Goal: Task Accomplishment & Management: Manage account settings

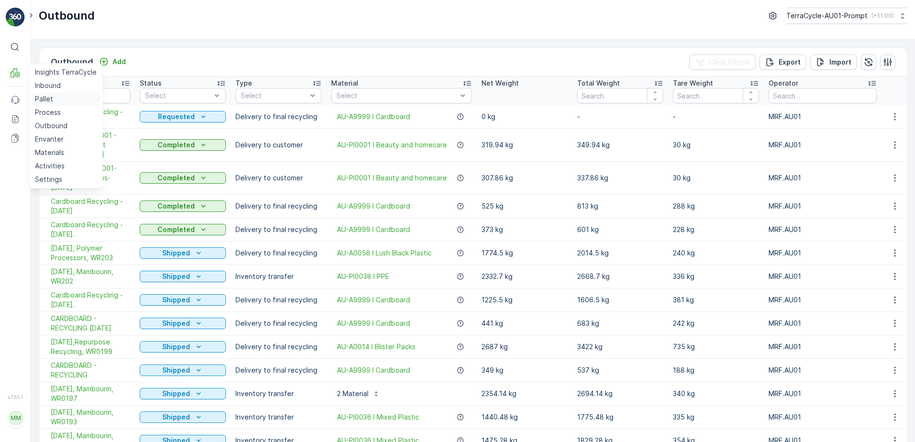
click at [55, 92] on link "Pallet" at bounding box center [65, 98] width 69 height 13
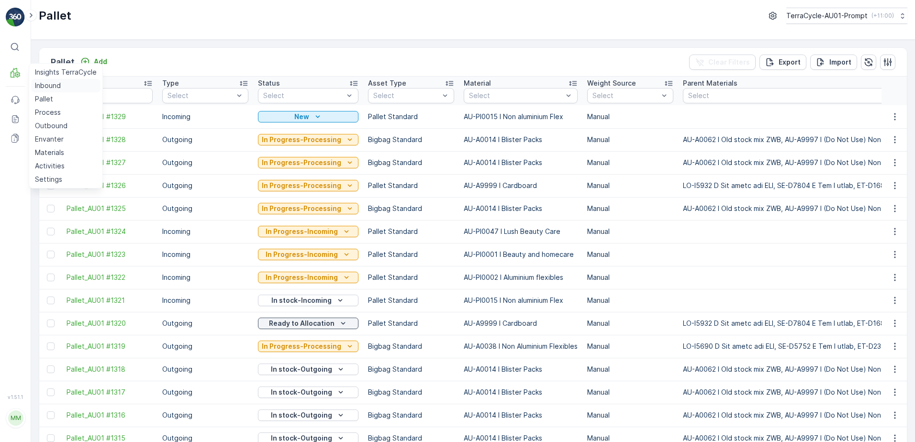
click at [41, 85] on p "Inbound" at bounding box center [48, 86] width 26 height 10
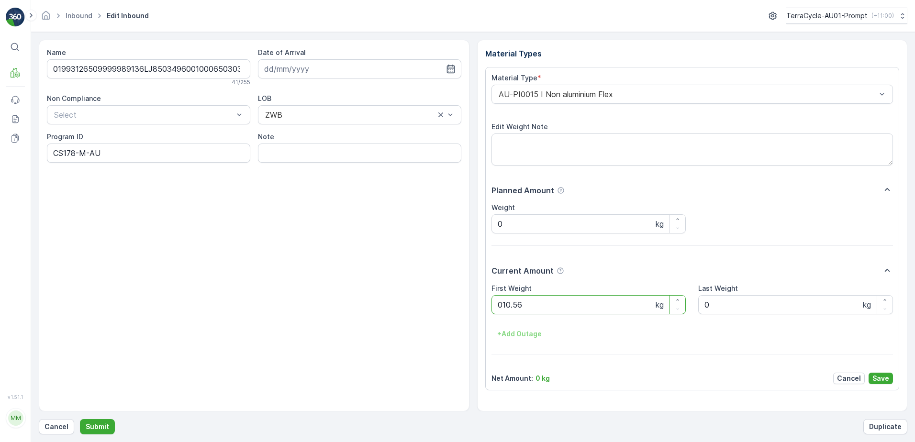
click at [80, 419] on button "Submit" at bounding box center [97, 426] width 35 height 15
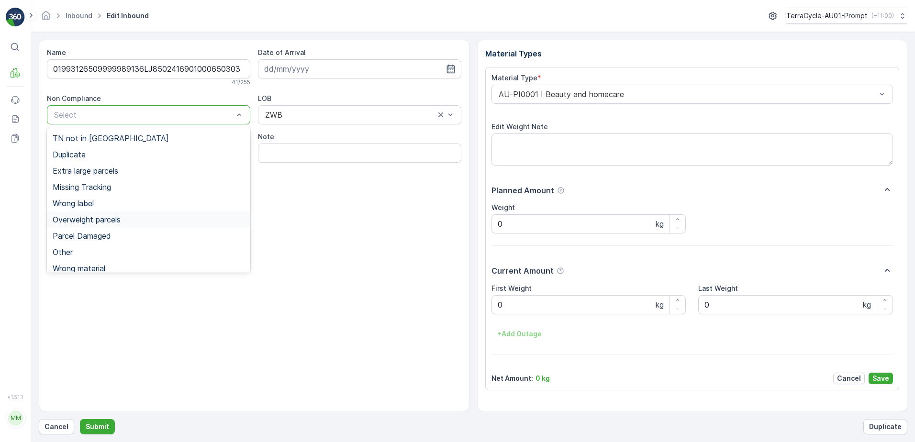
drag, startPoint x: 104, startPoint y: 220, endPoint x: 206, endPoint y: 198, distance: 104.7
click at [104, 220] on span "Overweight parcels" at bounding box center [87, 219] width 68 height 9
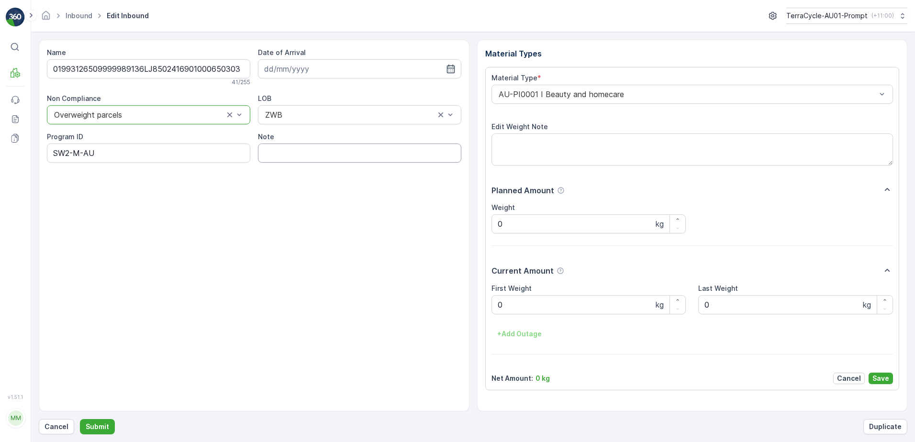
click at [280, 149] on input "Note" at bounding box center [359, 153] width 203 height 19
click at [262, 154] on input "broken glass careful when handling box" at bounding box center [359, 153] width 203 height 19
type input "BOX TOO HEAVY !! broken glass careful when handling box"
click at [512, 306] on Weight "0" at bounding box center [589, 304] width 195 height 19
click at [80, 419] on button "Submit" at bounding box center [97, 426] width 35 height 15
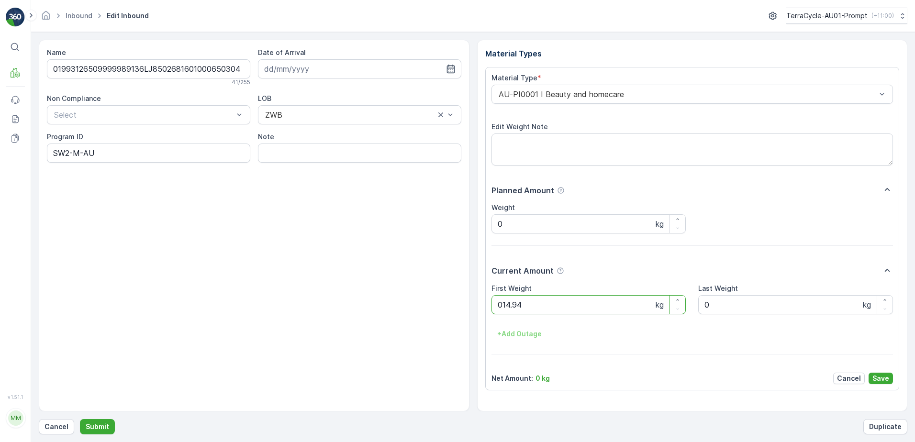
click at [80, 419] on button "Submit" at bounding box center [97, 426] width 35 height 15
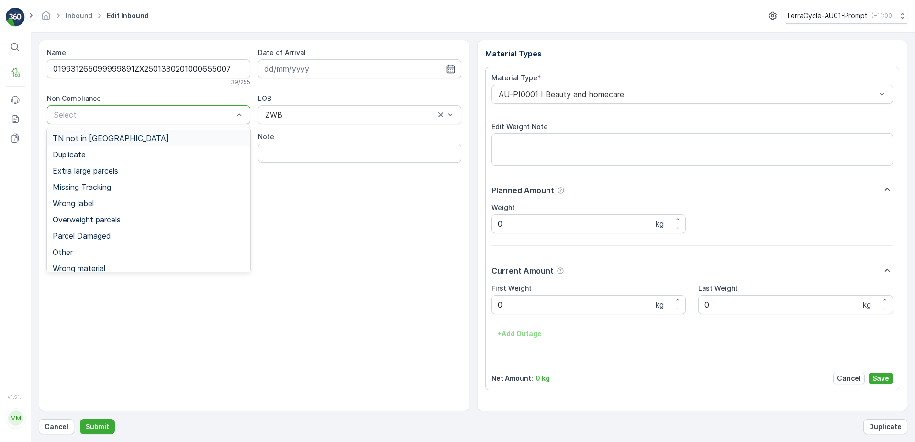
drag, startPoint x: 123, startPoint y: 109, endPoint x: 127, endPoint y: 114, distance: 7.1
click at [108, 218] on span "Overweight parcels" at bounding box center [87, 219] width 68 height 9
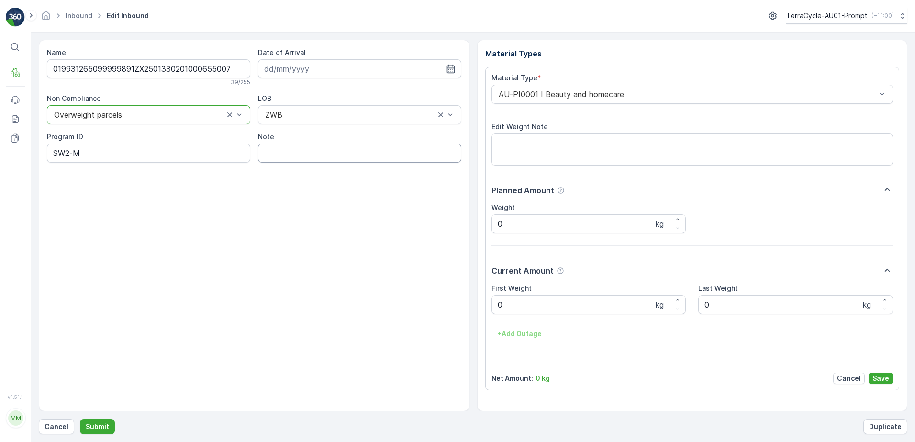
click at [304, 151] on input "Note" at bounding box center [359, 153] width 203 height 19
type input "BOX TOO HEAVY !!"
click at [505, 306] on Weight "0" at bounding box center [589, 304] width 195 height 19
click at [80, 419] on button "Submit" at bounding box center [97, 426] width 35 height 15
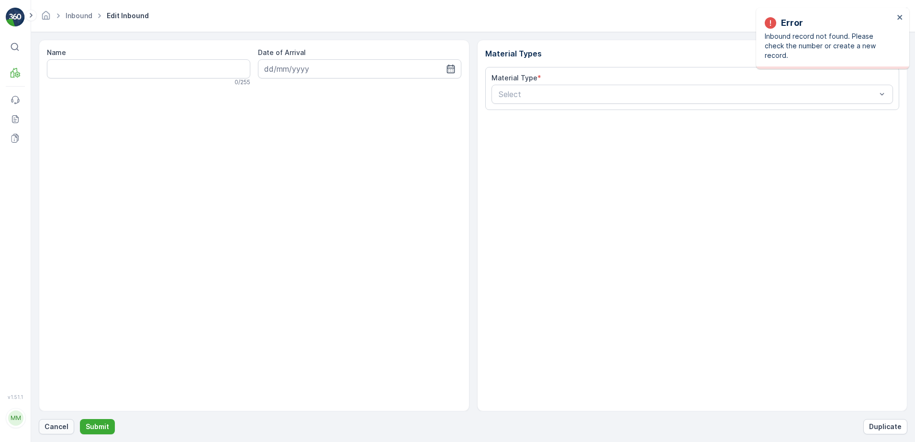
click at [55, 425] on p "Cancel" at bounding box center [57, 427] width 24 height 10
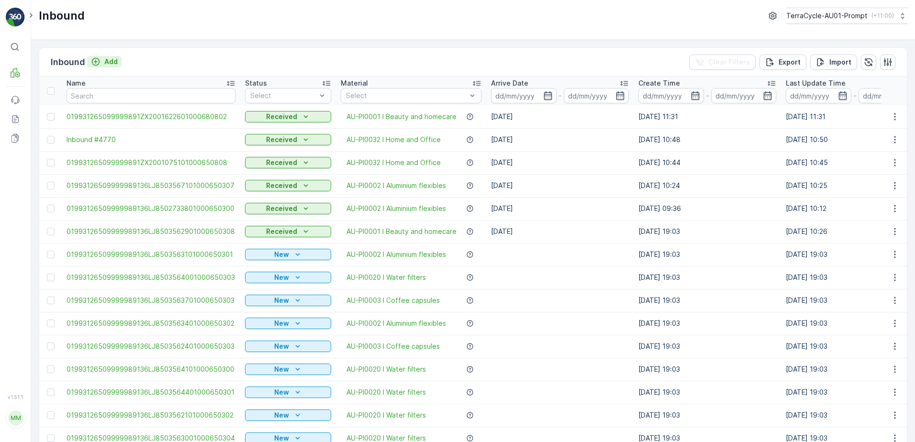
click at [112, 62] on p "Add" at bounding box center [110, 62] width 13 height 10
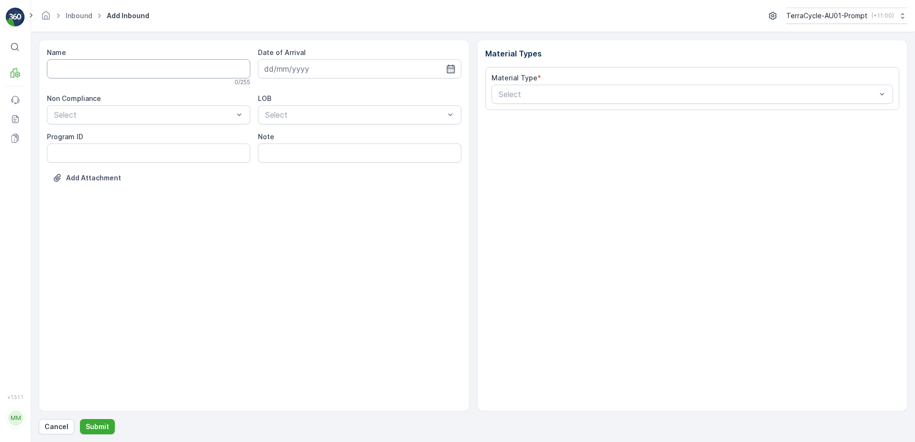
click at [110, 66] on input "Name" at bounding box center [148, 68] width 203 height 19
type input "019931265099999891ZX2001638001000650804"
click at [80, 419] on button "Submit" at bounding box center [97, 426] width 35 height 15
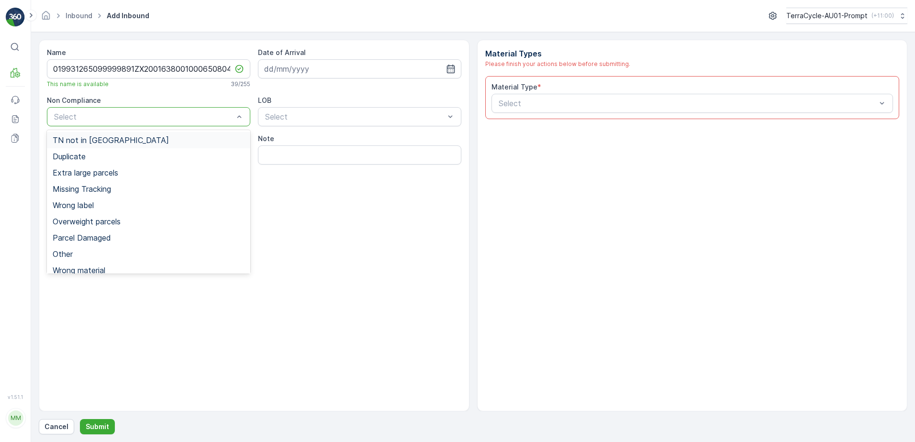
click at [103, 138] on span "TN not in [GEOGRAPHIC_DATA]" at bounding box center [111, 140] width 116 height 9
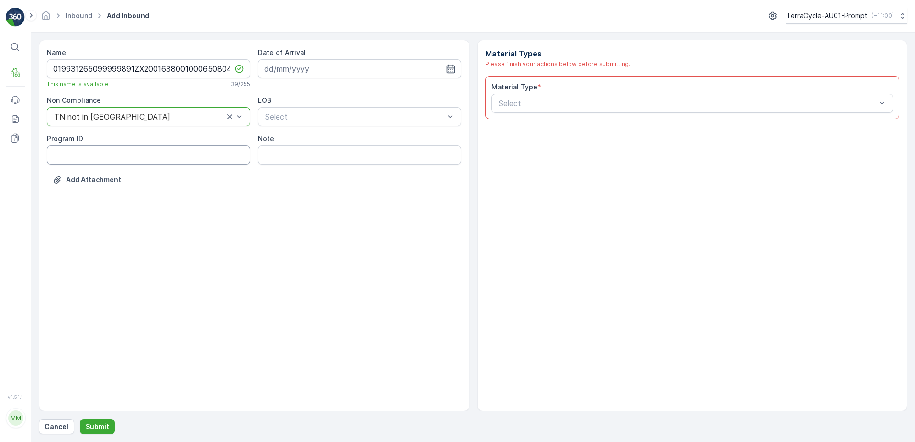
click at [90, 154] on ID "Program ID" at bounding box center [148, 154] width 203 height 19
type ID "CS24-M"
click at [334, 64] on input at bounding box center [359, 68] width 203 height 19
click at [293, 152] on div "6" at bounding box center [291, 148] width 15 height 15
type input "[DATE]"
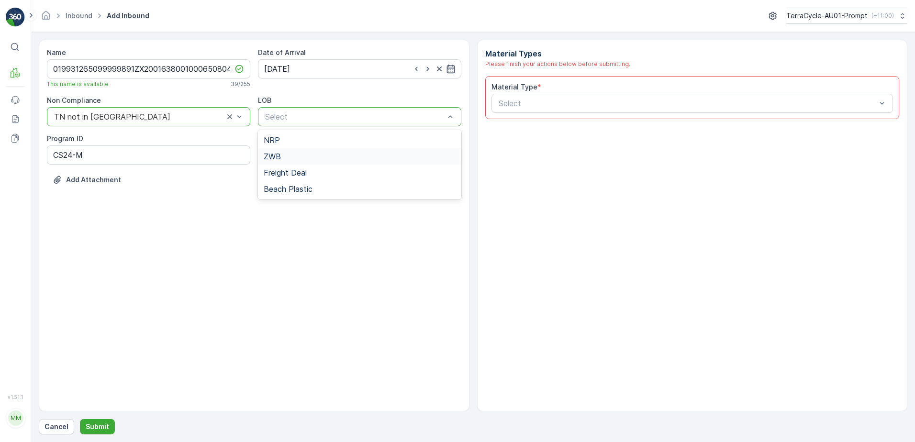
click at [277, 158] on span "ZWB" at bounding box center [272, 156] width 17 height 9
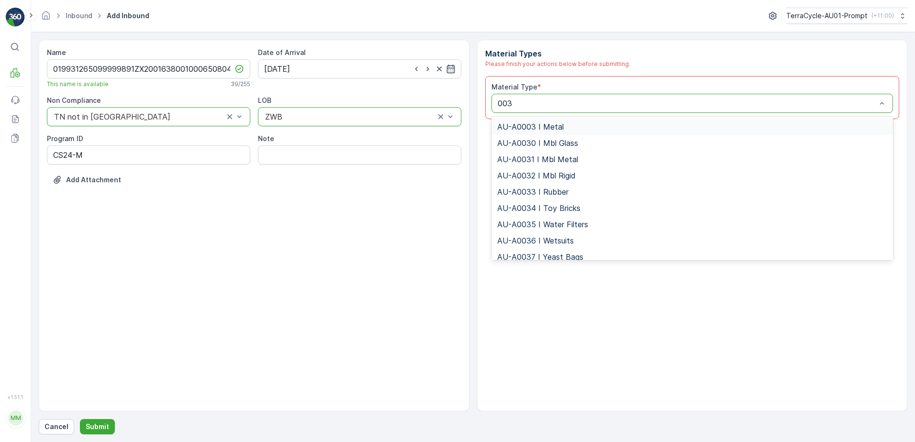
type input "0032"
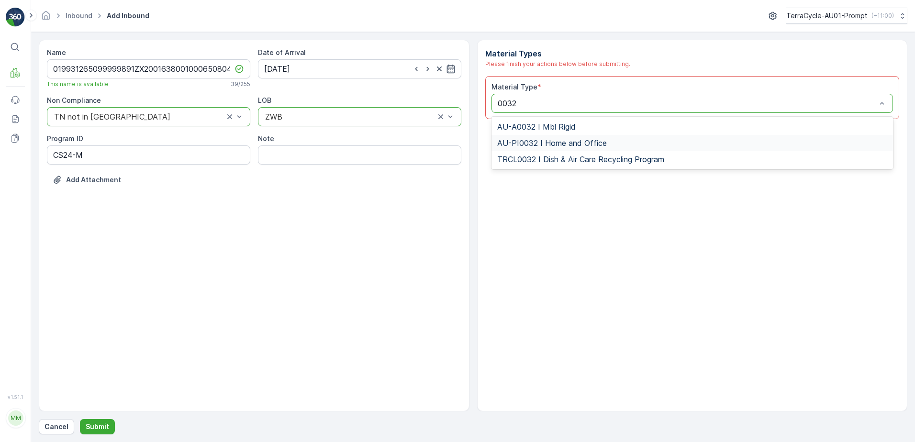
click at [586, 146] on span "AU-PI0032 I Home and Office" at bounding box center [552, 143] width 110 height 9
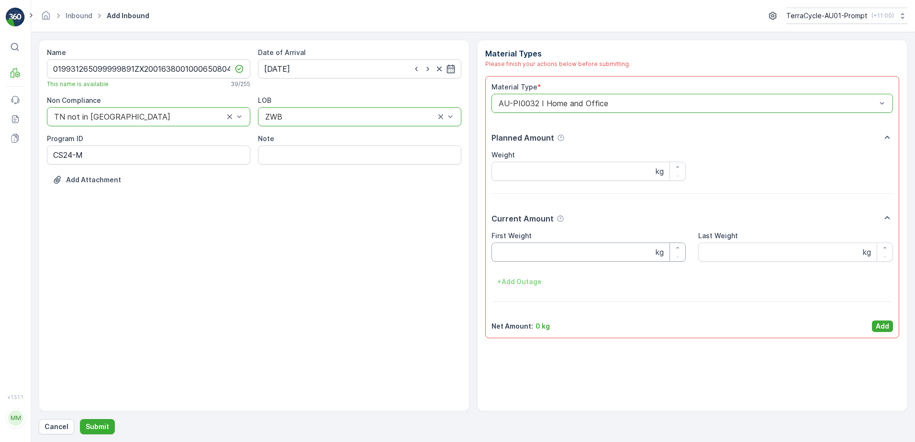
click at [571, 250] on Weight "First Weight" at bounding box center [589, 252] width 195 height 19
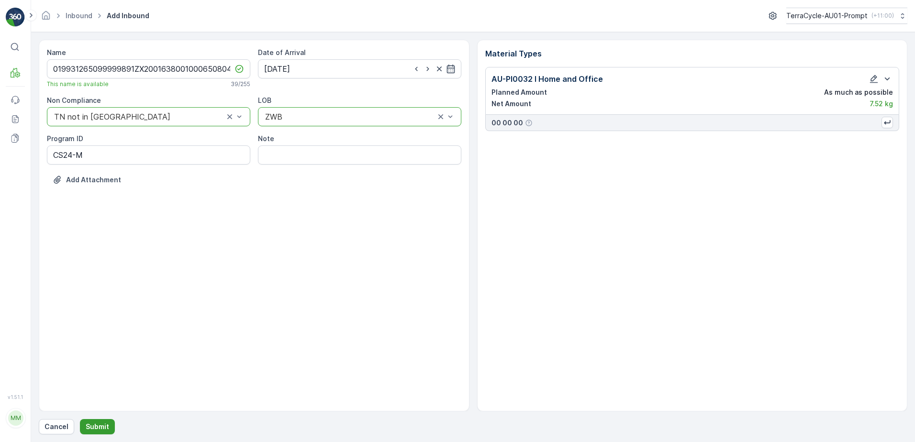
click at [103, 425] on p "Submit" at bounding box center [97, 427] width 23 height 10
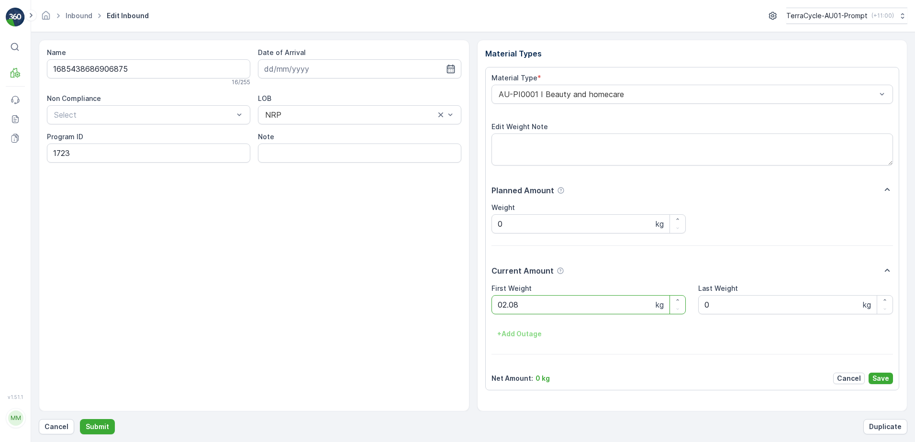
click at [80, 419] on button "Submit" at bounding box center [97, 426] width 35 height 15
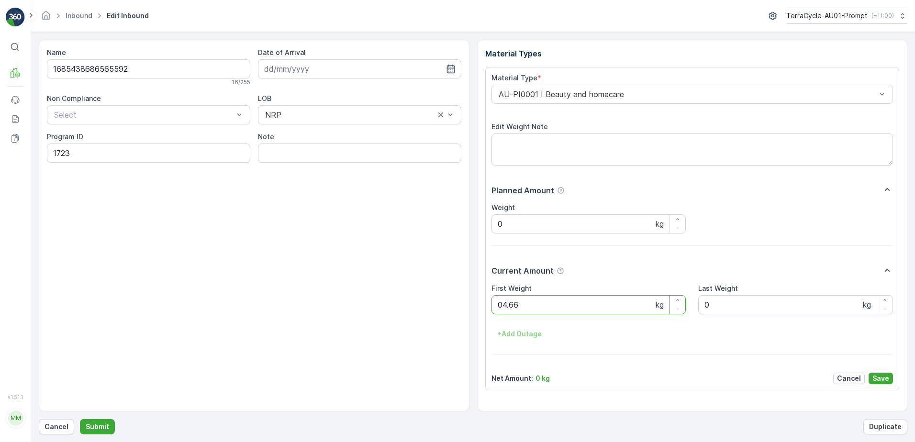
click at [80, 419] on button "Submit" at bounding box center [97, 426] width 35 height 15
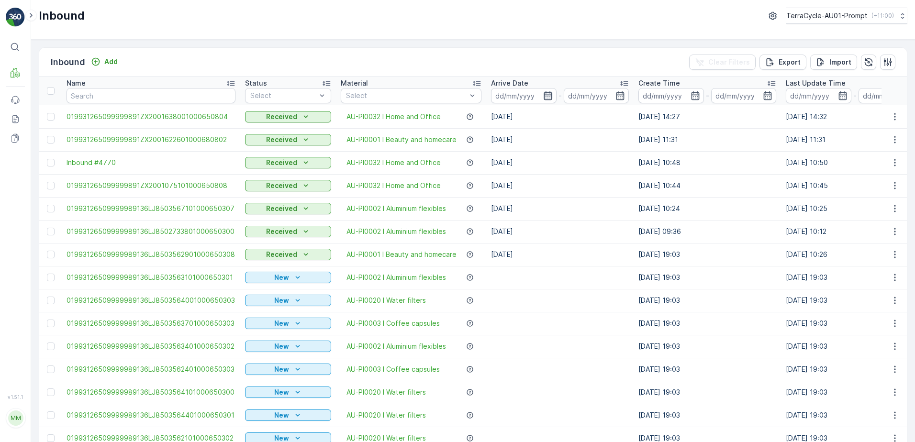
click at [548, 91] on icon "button" at bounding box center [548, 96] width 10 height 10
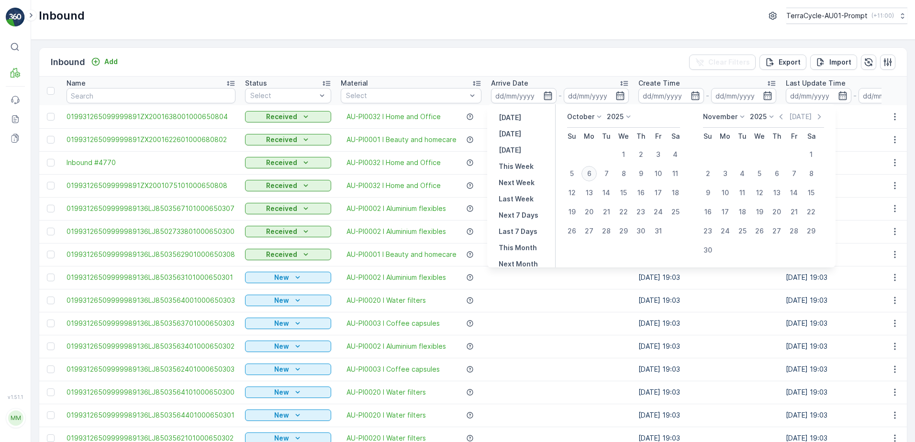
click at [589, 175] on div "6" at bounding box center [589, 173] width 15 height 15
type input "[DATE]"
click at [589, 174] on div "6" at bounding box center [589, 173] width 15 height 15
type input "[DATE]"
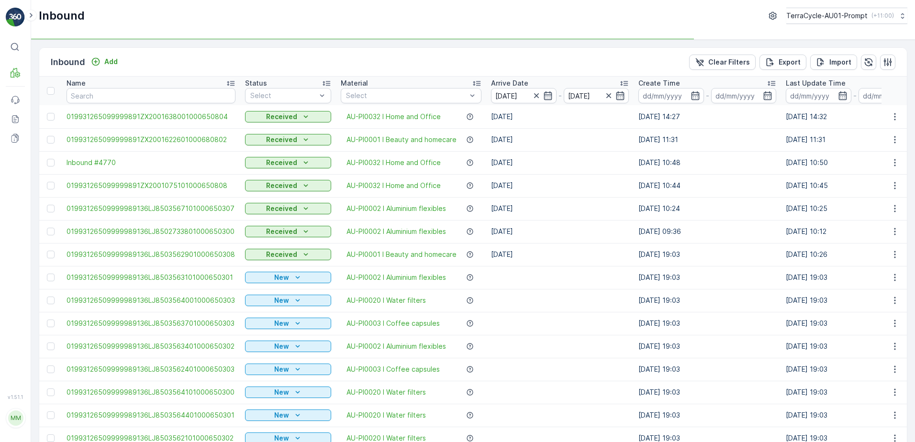
click at [281, 147] on td "Received" at bounding box center [288, 139] width 96 height 23
click at [291, 130] on div "Scanned" at bounding box center [288, 132] width 75 height 8
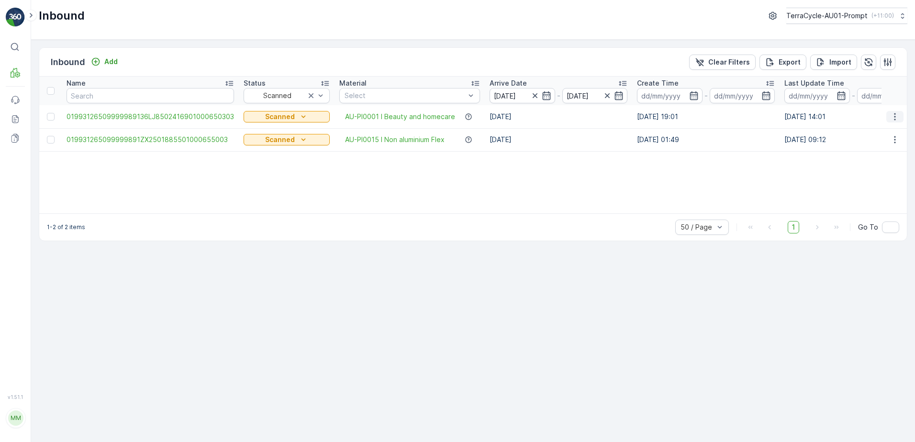
click at [896, 118] on icon "button" at bounding box center [895, 117] width 10 height 10
click at [859, 183] on span "Print QR" at bounding box center [856, 185] width 26 height 10
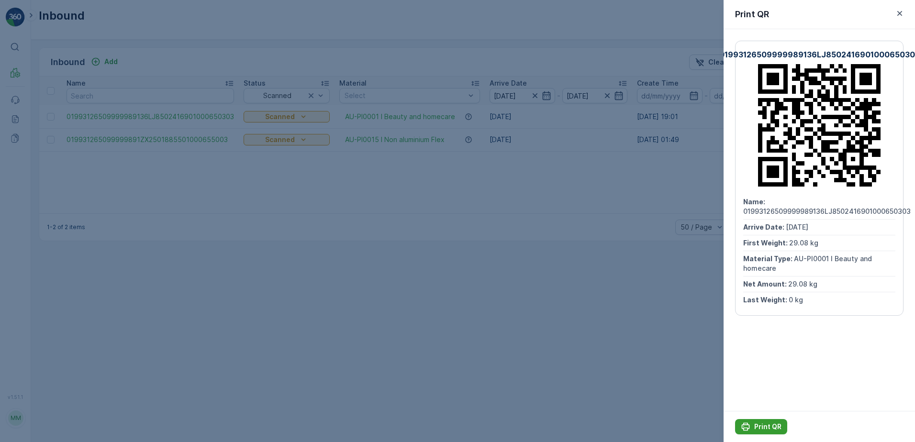
click at [777, 428] on p "Print QR" at bounding box center [767, 427] width 27 height 10
click at [896, 16] on icon "button" at bounding box center [900, 14] width 10 height 10
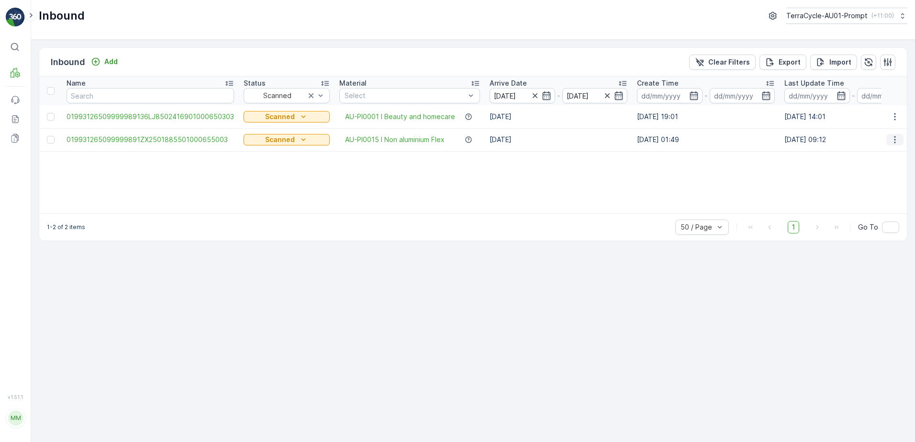
click at [895, 139] on icon "button" at bounding box center [894, 139] width 1 height 7
click at [875, 212] on div "Print QR" at bounding box center [877, 207] width 76 height 13
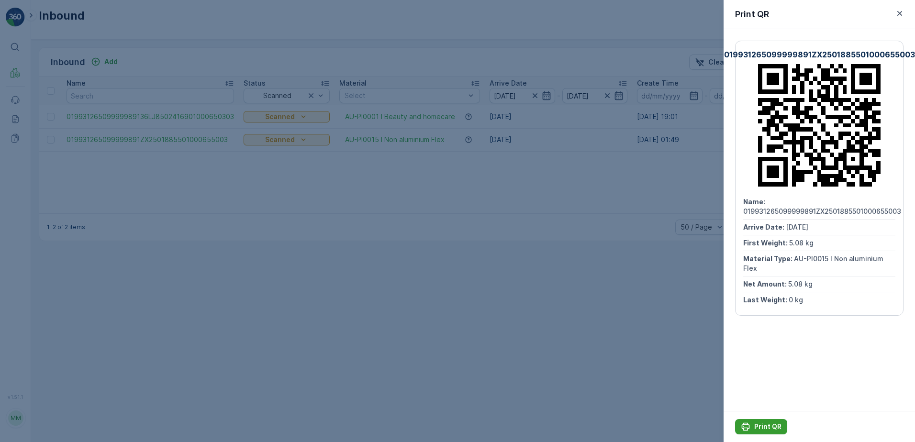
click at [773, 421] on button "Print QR" at bounding box center [761, 426] width 52 height 15
click at [901, 13] on icon "button" at bounding box center [900, 14] width 10 height 10
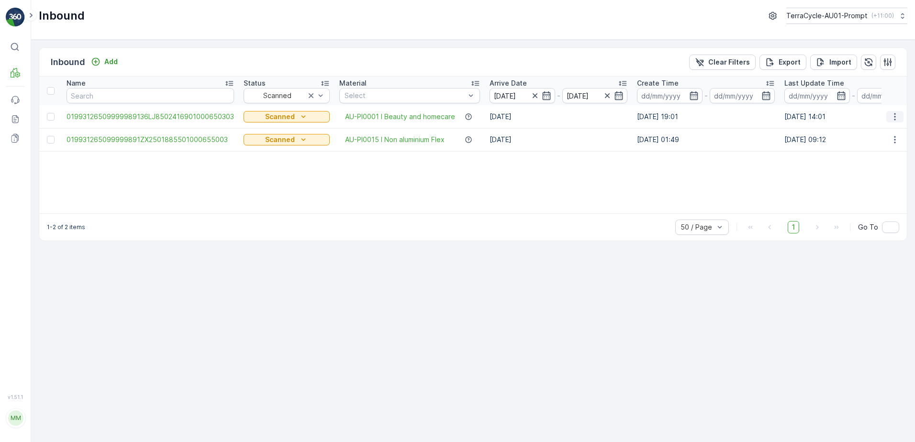
click at [895, 114] on icon "button" at bounding box center [894, 116] width 1 height 7
click at [855, 132] on span "See More Details" at bounding box center [871, 131] width 56 height 10
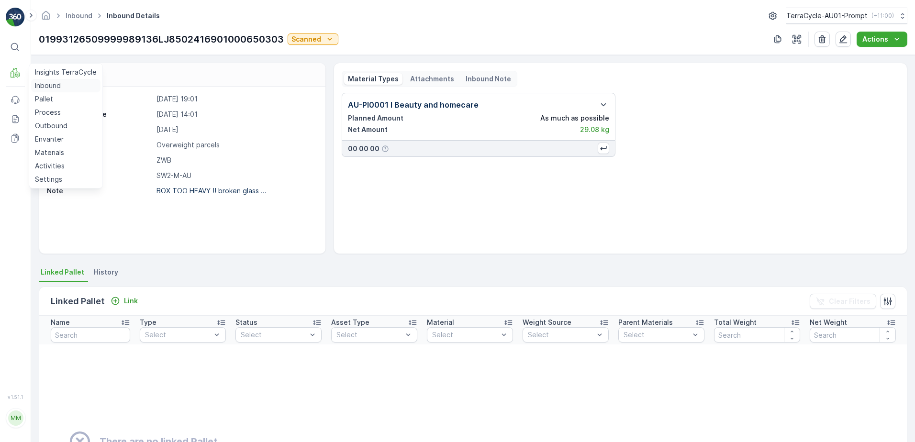
click at [41, 83] on p "Inbound" at bounding box center [48, 86] width 26 height 10
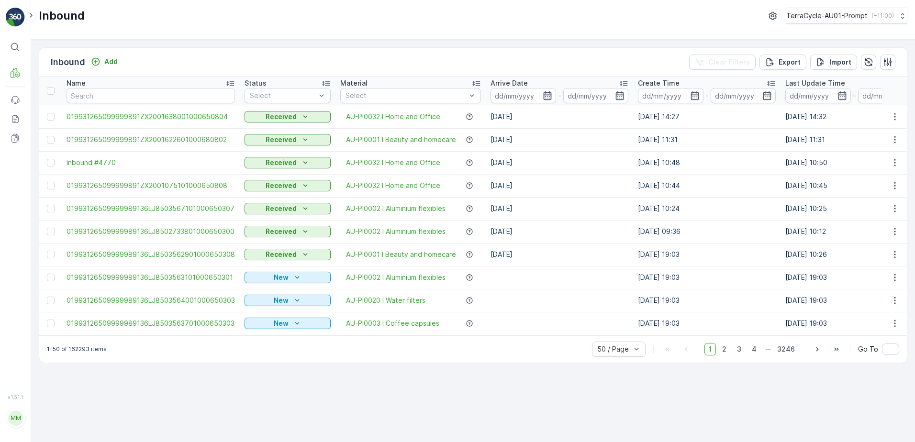
click at [543, 94] on icon "button" at bounding box center [548, 96] width 10 height 10
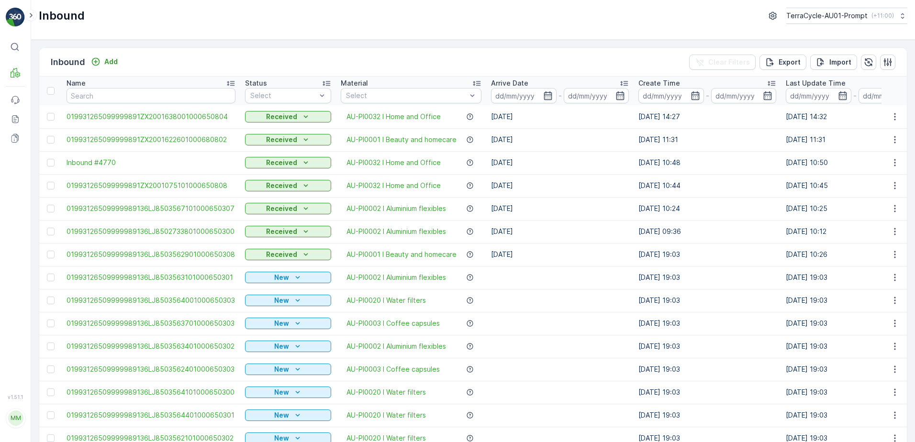
click at [588, 172] on td "[DATE]" at bounding box center [559, 162] width 147 height 23
click at [548, 99] on icon "button" at bounding box center [548, 96] width 10 height 10
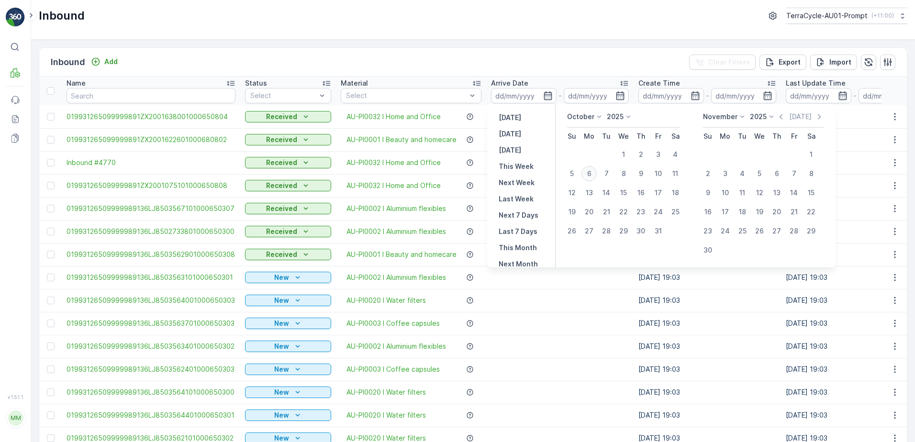
click at [585, 172] on div "6" at bounding box center [589, 173] width 15 height 15
type input "[DATE]"
click at [594, 171] on div "6" at bounding box center [589, 173] width 15 height 15
type input "[DATE]"
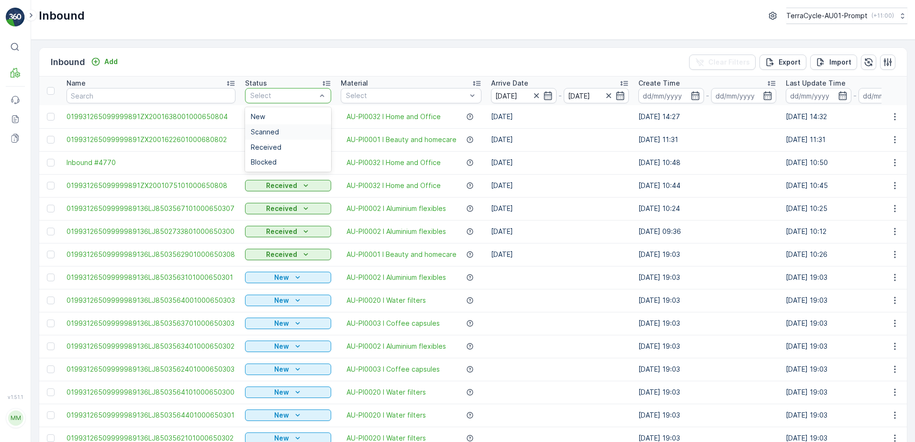
drag, startPoint x: 296, startPoint y: 97, endPoint x: 315, endPoint y: 136, distance: 43.7
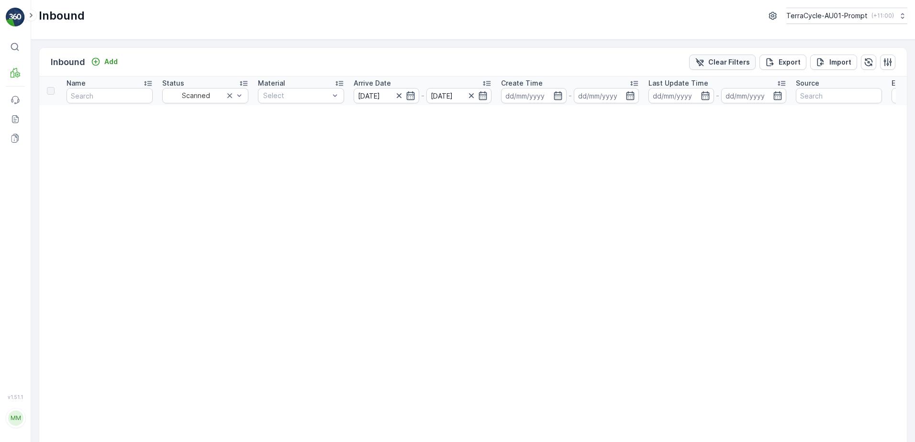
drag, startPoint x: 716, startPoint y: 60, endPoint x: 720, endPoint y: 67, distance: 8.0
click at [716, 60] on p "Clear Filters" at bounding box center [729, 62] width 42 height 10
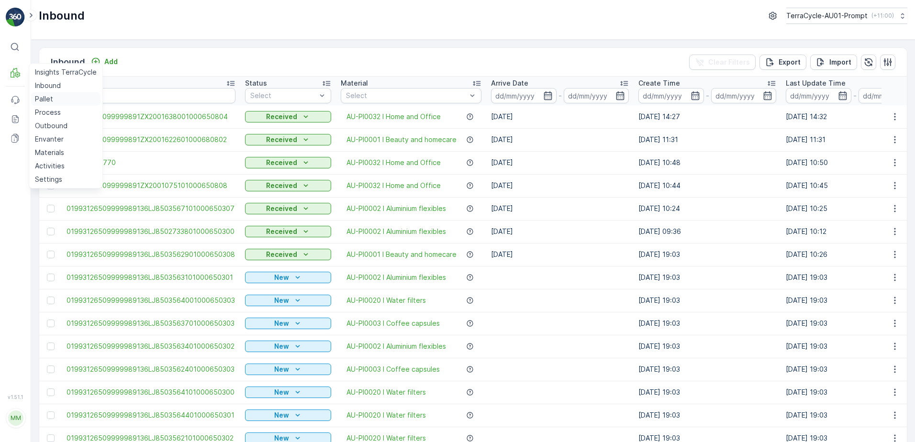
click at [53, 97] on link "Pallet" at bounding box center [65, 98] width 69 height 13
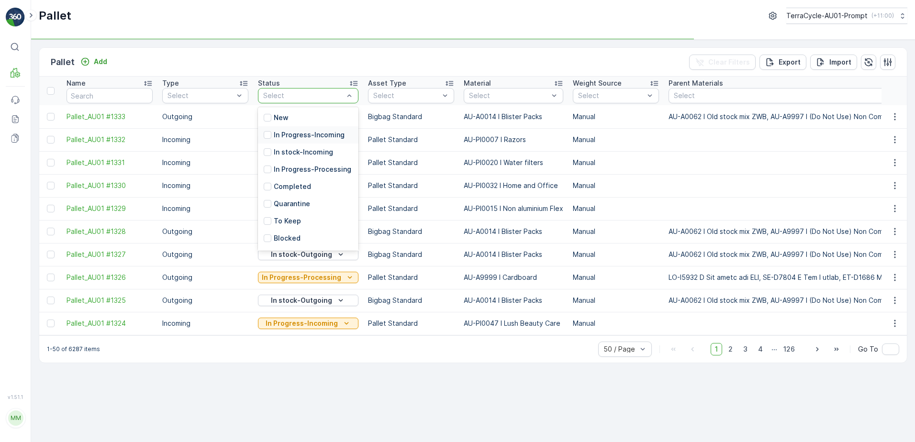
click at [290, 134] on p "In Progress-Incoming" at bounding box center [309, 135] width 71 height 10
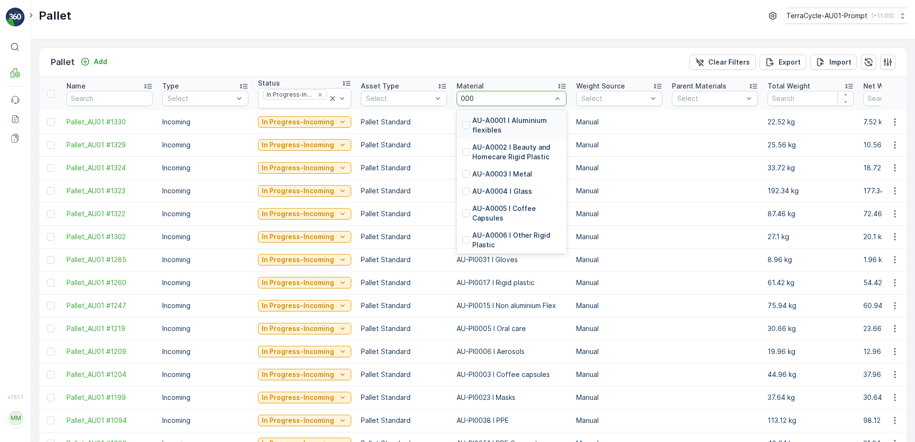
type input "0001"
click at [516, 154] on p "AU-PI0001 I Beauty and homecare" at bounding box center [516, 152] width 89 height 19
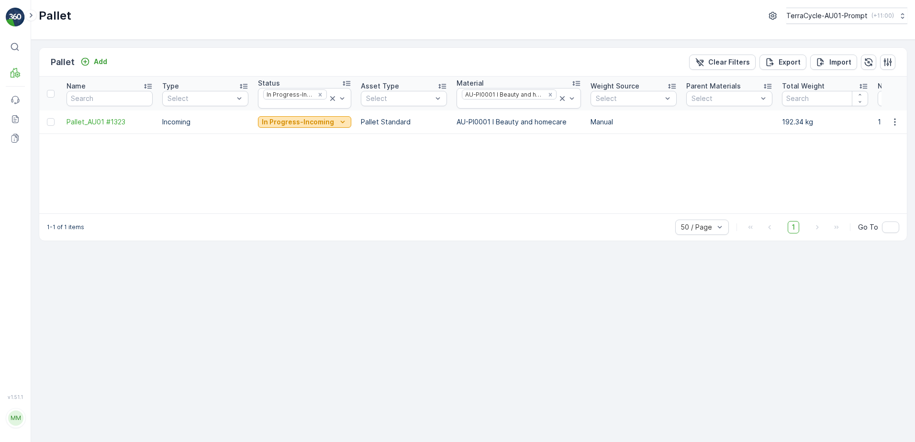
click at [340, 122] on icon "In Progress-Incoming" at bounding box center [343, 122] width 10 height 10
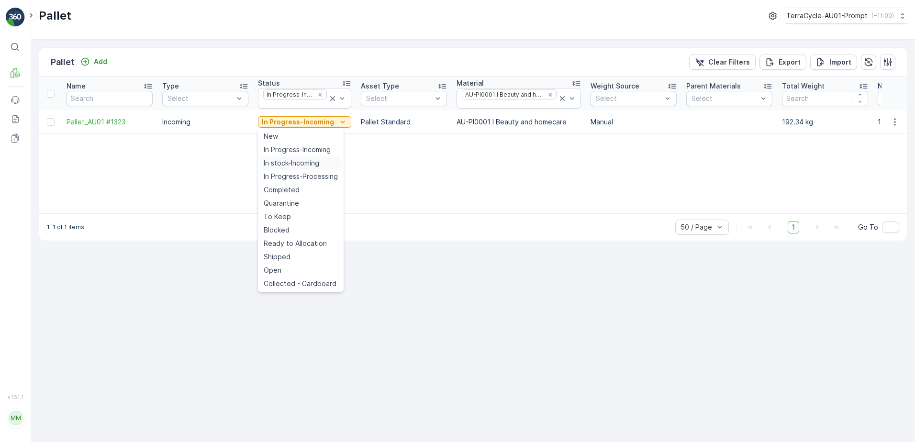
click at [326, 163] on div "In stock-Incoming" at bounding box center [301, 163] width 82 height 13
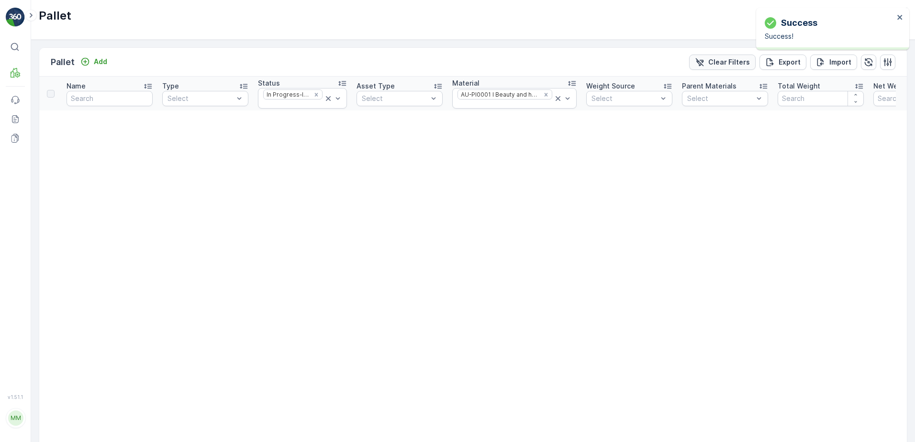
click at [714, 66] on p "Clear Filters" at bounding box center [729, 62] width 42 height 10
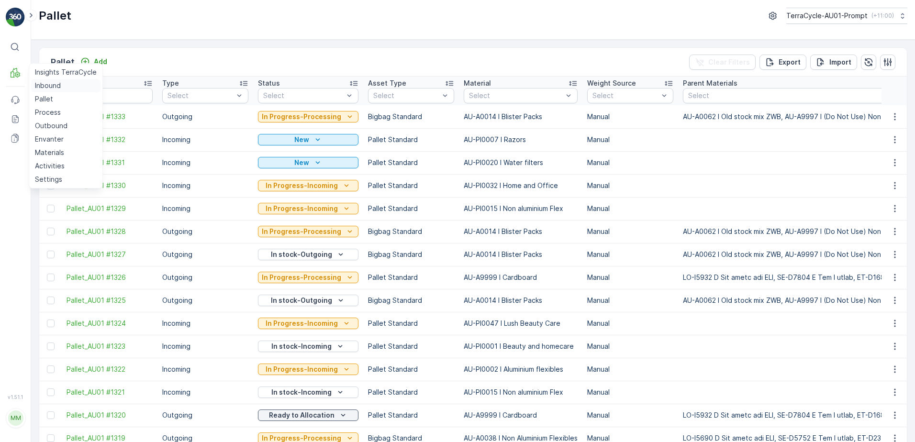
click at [38, 85] on p "Inbound" at bounding box center [48, 86] width 26 height 10
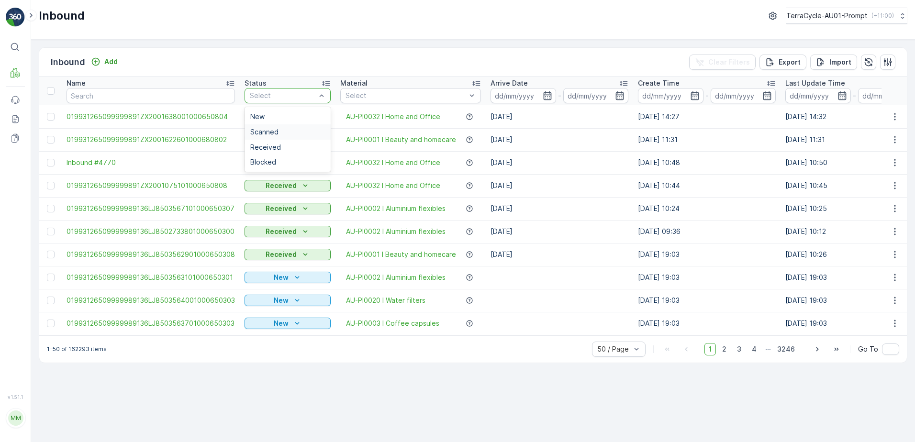
click at [264, 147] on td "Received" at bounding box center [288, 139] width 96 height 23
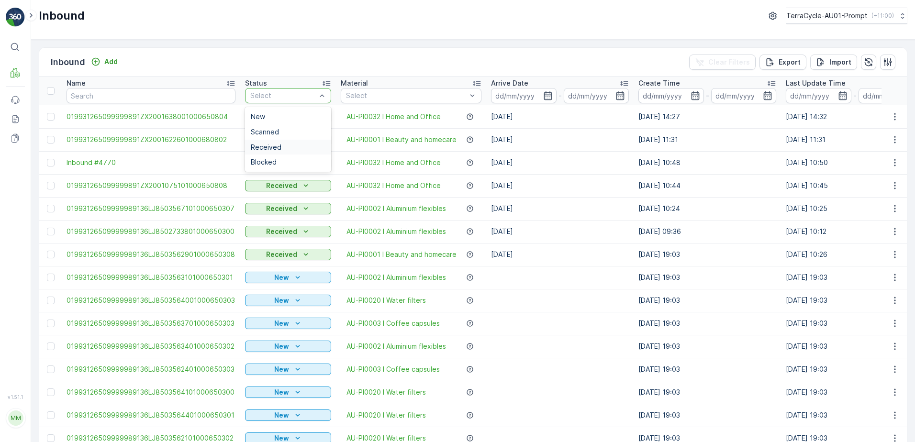
click at [270, 145] on span "Received" at bounding box center [266, 148] width 31 height 8
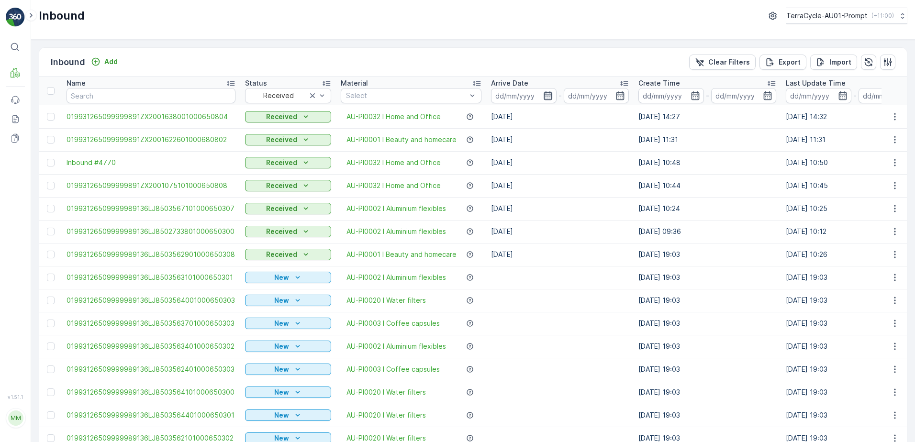
click at [544, 95] on icon "button" at bounding box center [548, 95] width 8 height 9
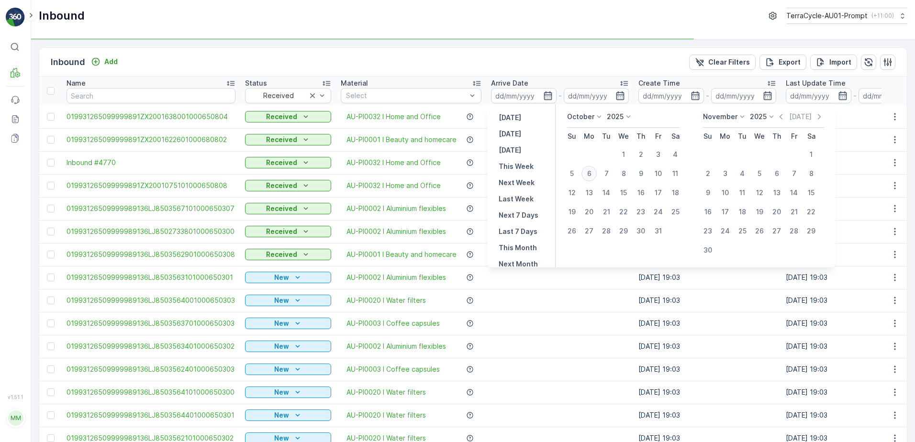
click at [589, 170] on div "6" at bounding box center [589, 173] width 15 height 15
click at [589, 170] on td "[DATE]" at bounding box center [559, 162] width 147 height 23
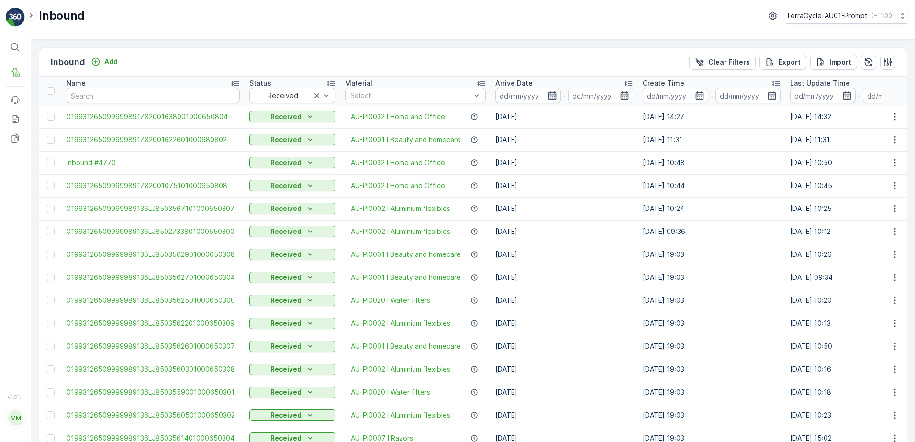
click at [549, 95] on icon "button" at bounding box center [552, 95] width 8 height 9
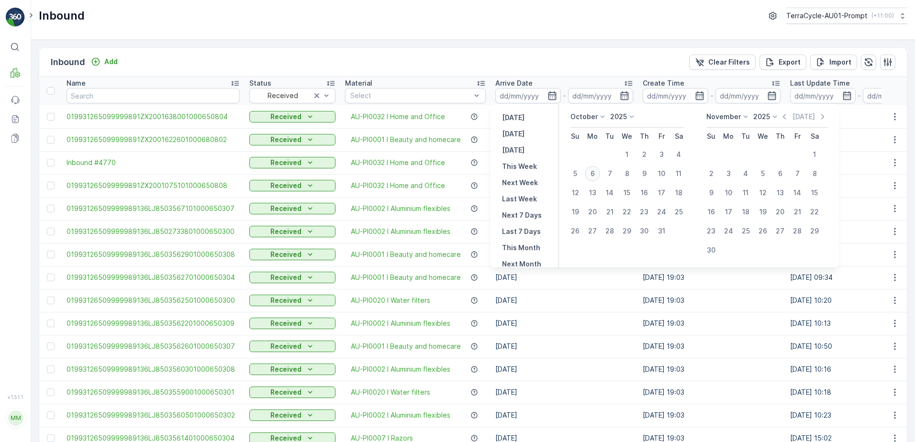
click at [593, 174] on div "6" at bounding box center [592, 173] width 15 height 15
type input "[DATE]"
click at [593, 174] on div "6" at bounding box center [592, 173] width 15 height 15
type input "[DATE]"
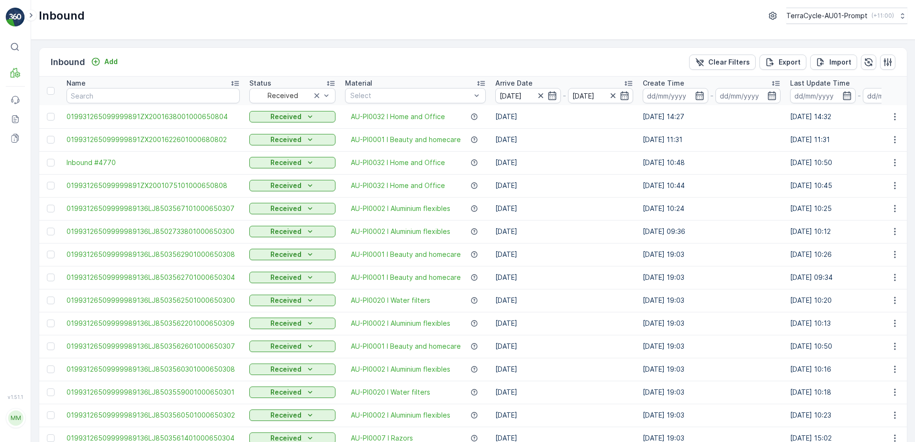
click at [586, 288] on td "[DATE]" at bounding box center [564, 277] width 147 height 23
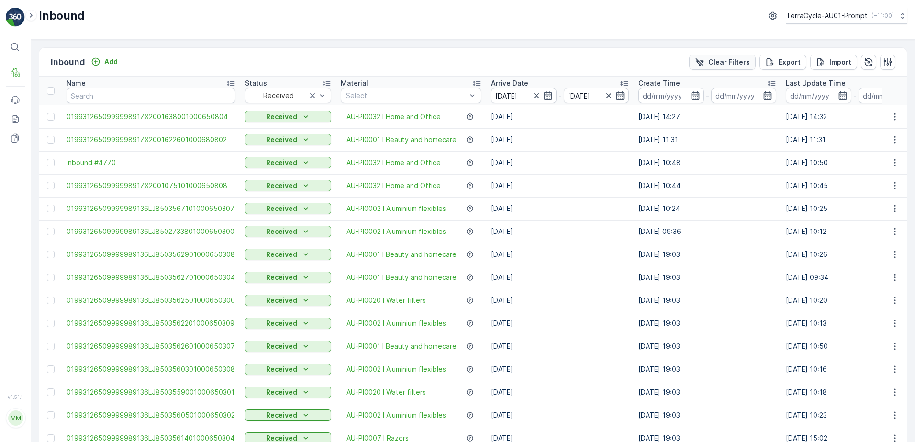
click at [739, 64] on p "Clear Filters" at bounding box center [729, 62] width 42 height 10
